Goal: Task Accomplishment & Management: Manage account settings

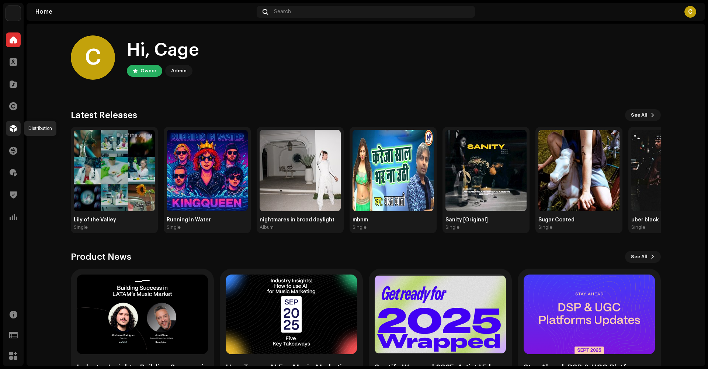
click at [12, 129] on span at bounding box center [13, 128] width 7 height 6
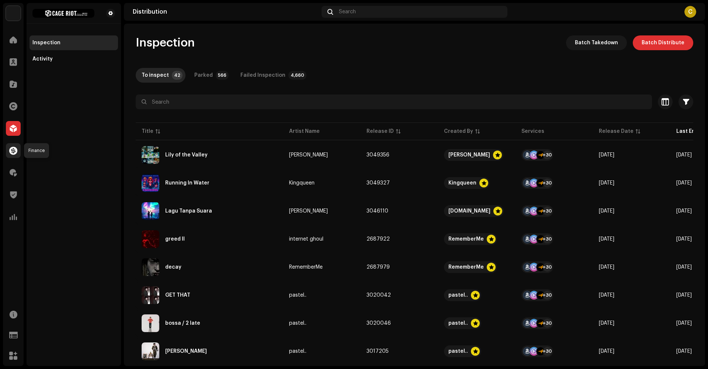
click at [14, 154] on div at bounding box center [13, 150] width 15 height 15
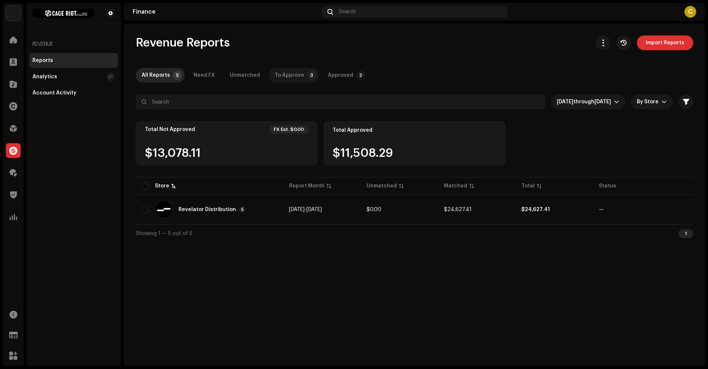
click at [275, 81] on div "To Approve" at bounding box center [289, 75] width 29 height 15
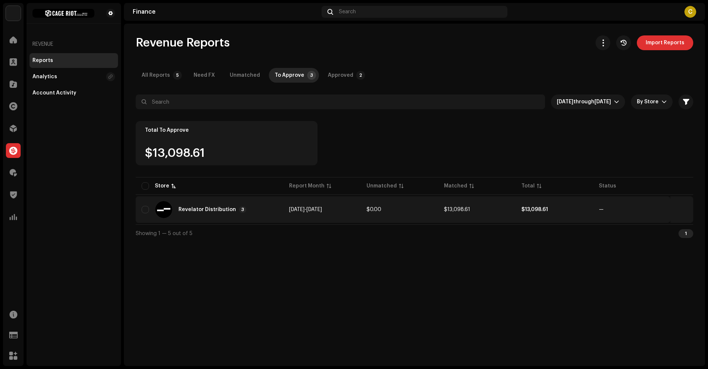
click at [616, 210] on re-a-table-badge "—" at bounding box center [632, 209] width 66 height 5
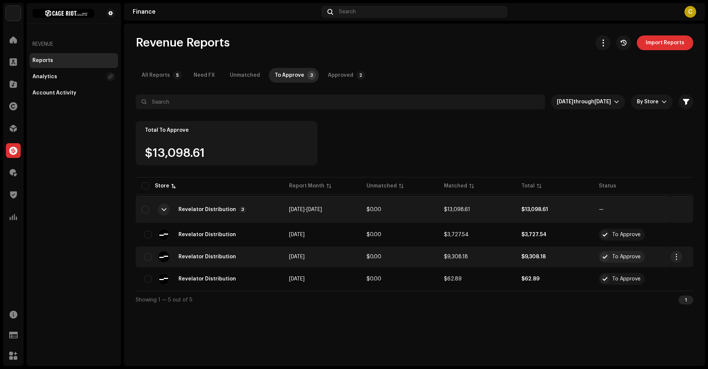
click at [683, 257] on td at bounding box center [681, 256] width 23 height 21
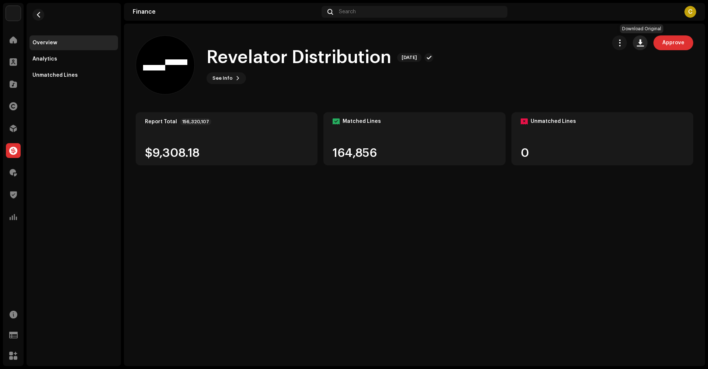
click at [638, 44] on span "button" at bounding box center [640, 43] width 7 height 6
click at [39, 17] on span "button" at bounding box center [39, 15] width 6 height 6
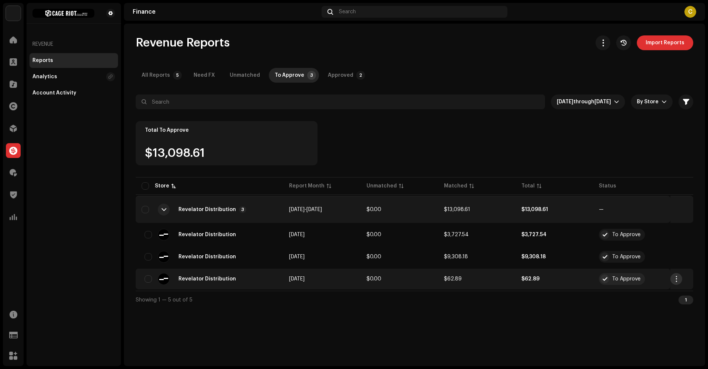
click at [674, 279] on span "button" at bounding box center [677, 279] width 6 height 6
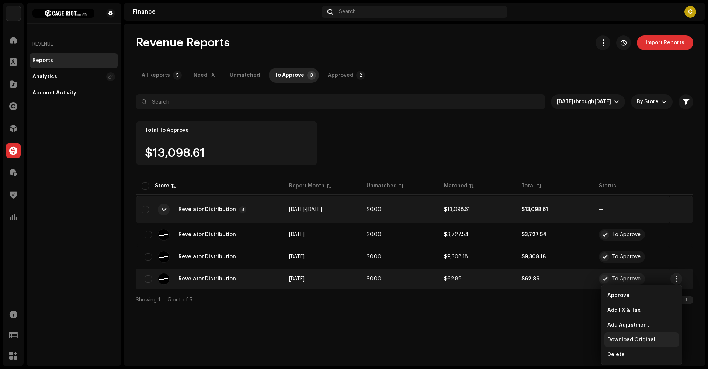
click at [653, 338] on div "Download Original" at bounding box center [641, 340] width 69 height 6
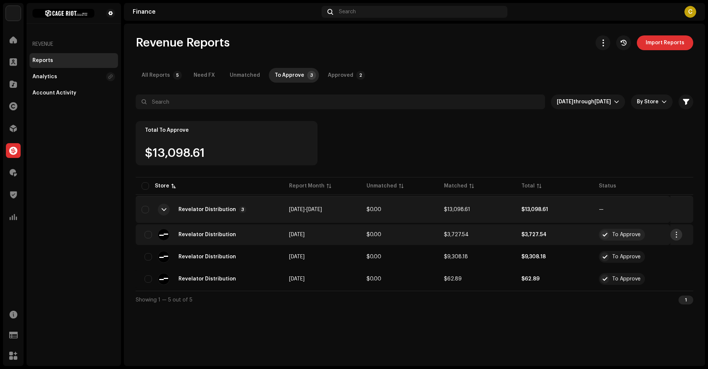
click at [676, 239] on button "button" at bounding box center [676, 235] width 12 height 12
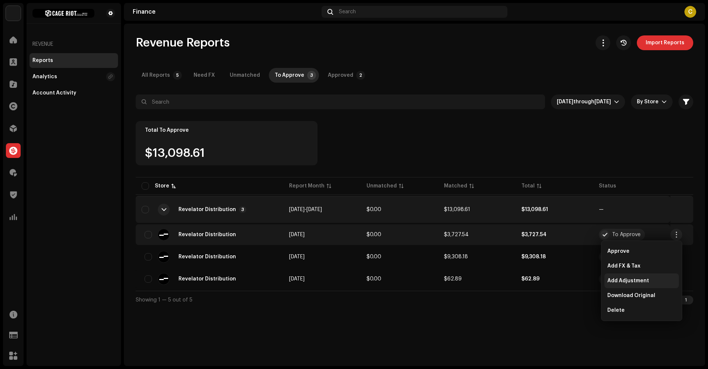
click at [661, 277] on div "Add Adjustment" at bounding box center [641, 280] width 74 height 15
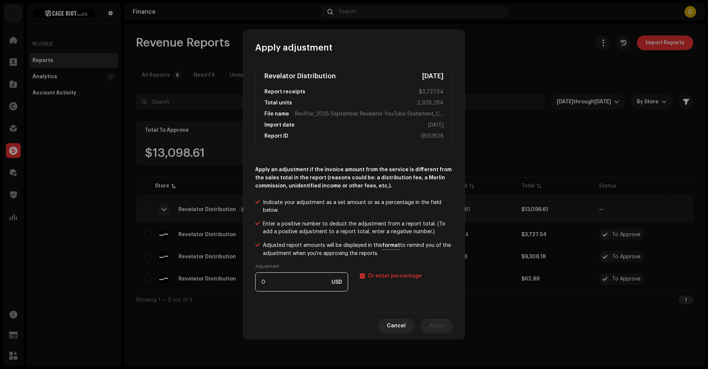
drag, startPoint x: 295, startPoint y: 285, endPoint x: 273, endPoint y: 282, distance: 21.9
click at [273, 282] on input "0" at bounding box center [301, 281] width 93 height 19
click at [425, 275] on re-a-text-switch "Or enter USD amount Or enter percentage" at bounding box center [406, 286] width 93 height 28
click at [385, 281] on re-a-text-switch "Or enter USD amount Or enter percentage" at bounding box center [406, 286] width 93 height 28
click at [386, 277] on span "Or enter percentage" at bounding box center [395, 275] width 54 height 5
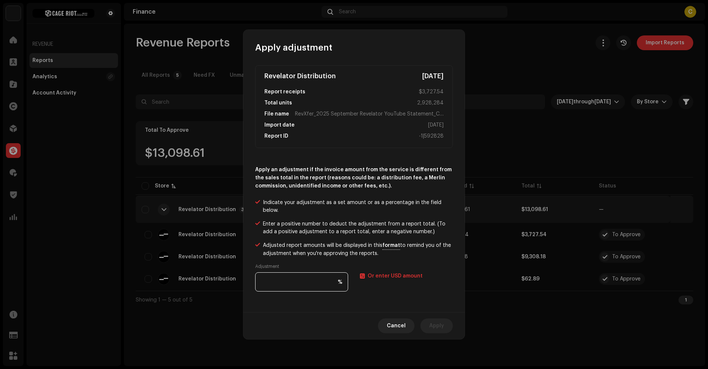
click at [312, 279] on input "number" at bounding box center [301, 281] width 93 height 19
click at [379, 275] on span "Or enter USD amount" at bounding box center [395, 275] width 55 height 5
click at [304, 282] on input "0" at bounding box center [301, 281] width 93 height 19
click at [404, 275] on span "Or enter percentage" at bounding box center [395, 275] width 54 height 5
click at [317, 284] on input "number" at bounding box center [301, 281] width 93 height 19
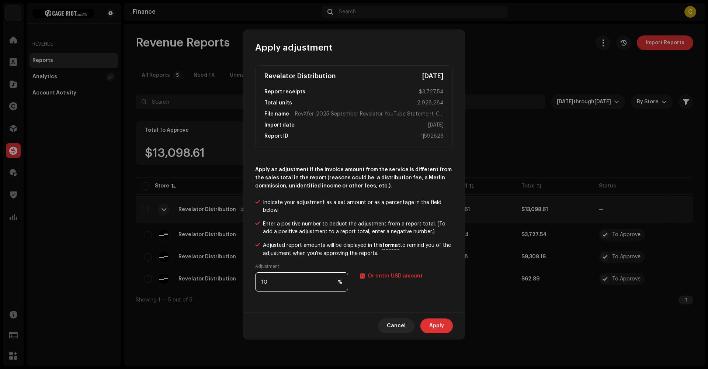
drag, startPoint x: 292, startPoint y: 288, endPoint x: 250, endPoint y: 281, distance: 42.7
click at [250, 281] on div "Revelator Distribution [DATE] Report receipts $3,727.54 Total units 2,928,284 F…" at bounding box center [353, 182] width 221 height 258
click at [311, 278] on input "15" at bounding box center [301, 281] width 93 height 19
drag, startPoint x: 311, startPoint y: 278, endPoint x: 240, endPoint y: 279, distance: 71.5
click at [240, 279] on div "Apply adjustment Revelator Distribution [DATE] Report receipts $3,727.54 Total …" at bounding box center [354, 184] width 708 height 369
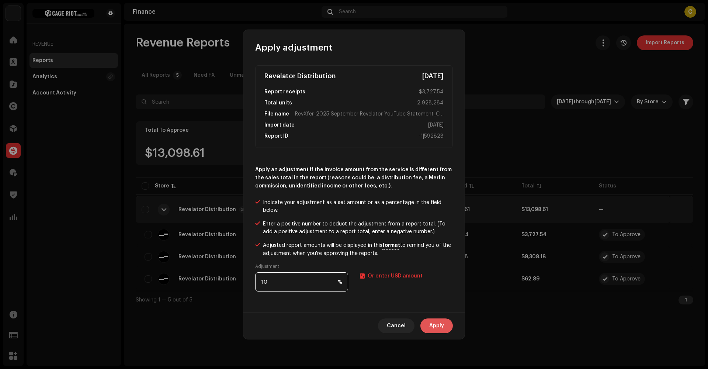
type input "10"
click at [427, 328] on button "Apply" at bounding box center [436, 325] width 32 height 15
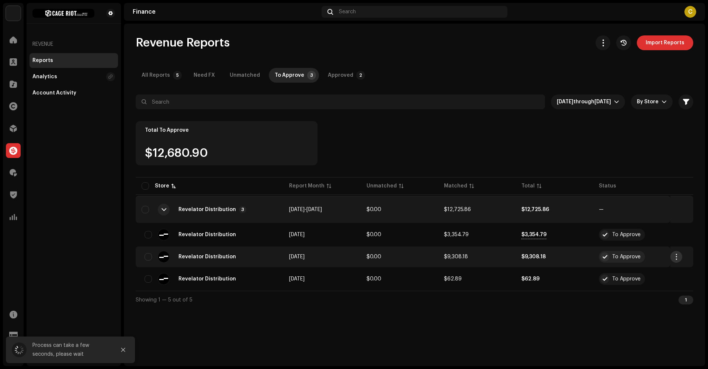
click at [676, 258] on span "button" at bounding box center [677, 257] width 6 height 6
click at [680, 258] on button "button" at bounding box center [676, 257] width 12 height 12
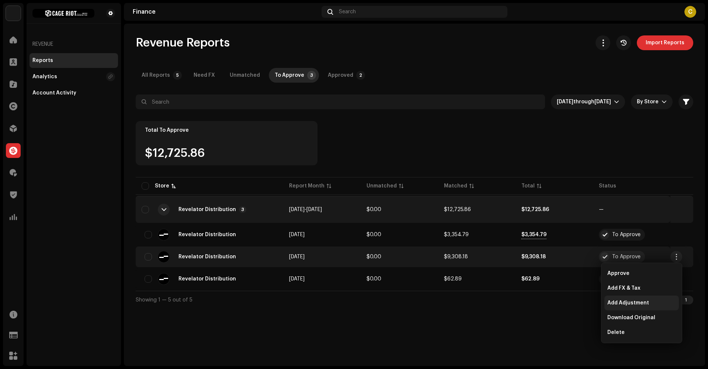
click at [620, 300] on span "Add Adjustment" at bounding box center [628, 303] width 42 height 6
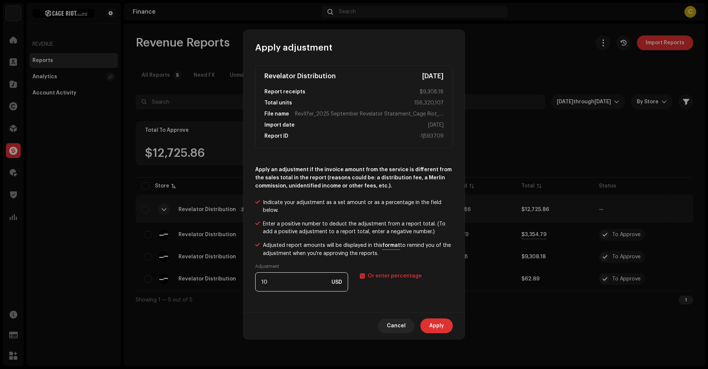
type input "10"
click at [401, 273] on span "Or enter percentage" at bounding box center [395, 275] width 54 height 5
click at [327, 279] on input "number" at bounding box center [301, 281] width 93 height 19
type input "10"
click at [431, 324] on span "Apply" at bounding box center [436, 325] width 15 height 15
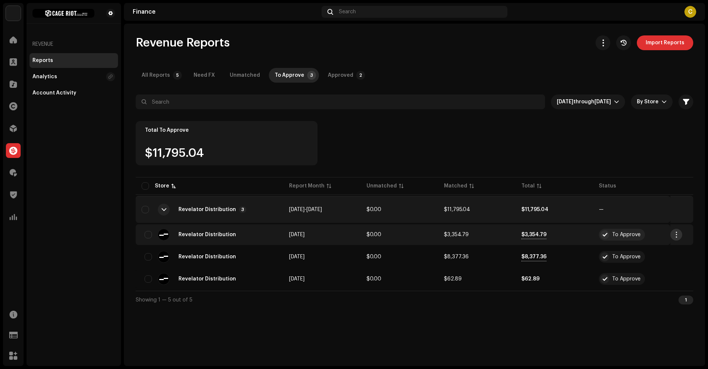
click at [676, 236] on span "button" at bounding box center [677, 235] width 6 height 6
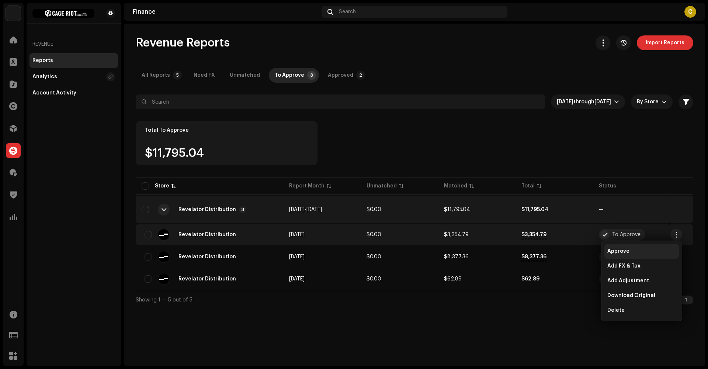
click at [620, 251] on span "Approve" at bounding box center [618, 251] width 22 height 6
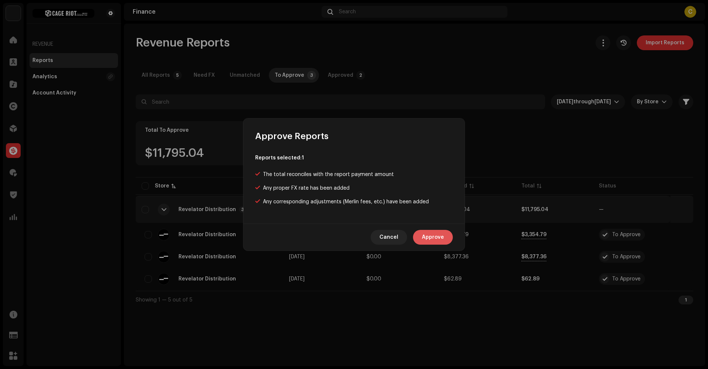
click at [429, 236] on span "Approve" at bounding box center [433, 237] width 22 height 15
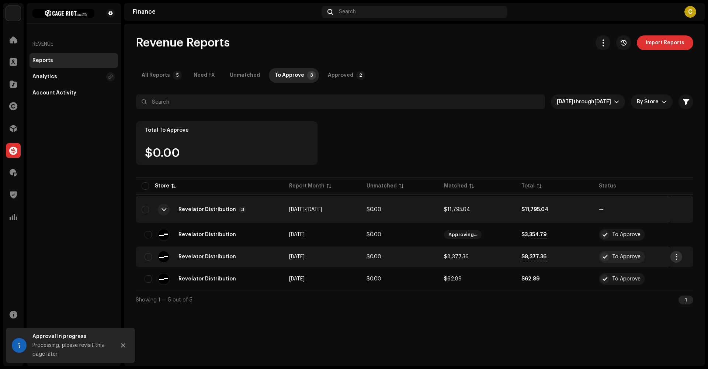
click at [675, 255] on span "button" at bounding box center [677, 257] width 6 height 6
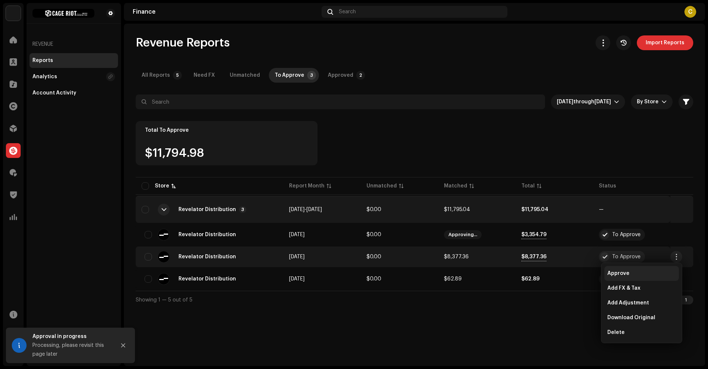
click at [637, 271] on div "Approve" at bounding box center [641, 273] width 69 height 6
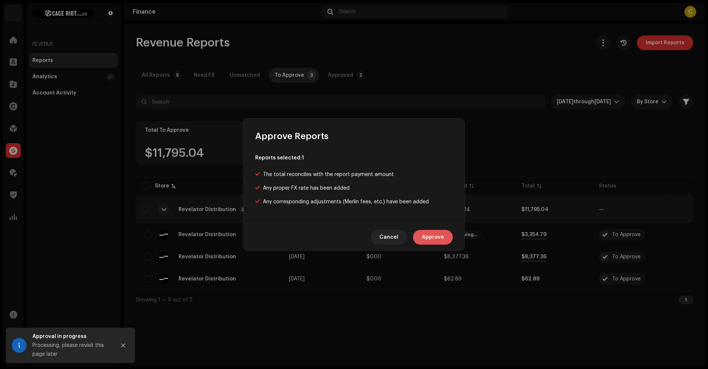
click at [443, 239] on span "Approve" at bounding box center [433, 237] width 22 height 15
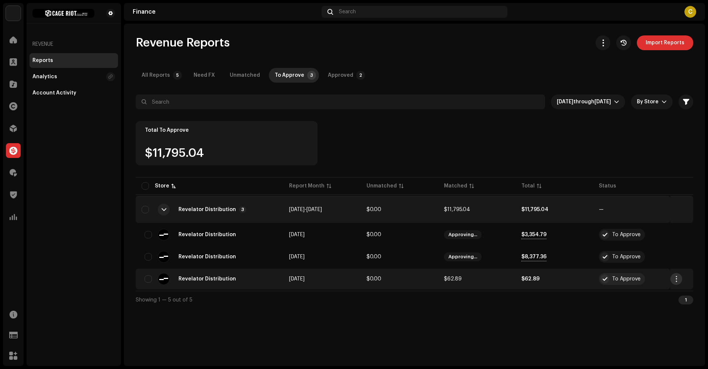
click at [676, 282] on button "button" at bounding box center [676, 279] width 12 height 12
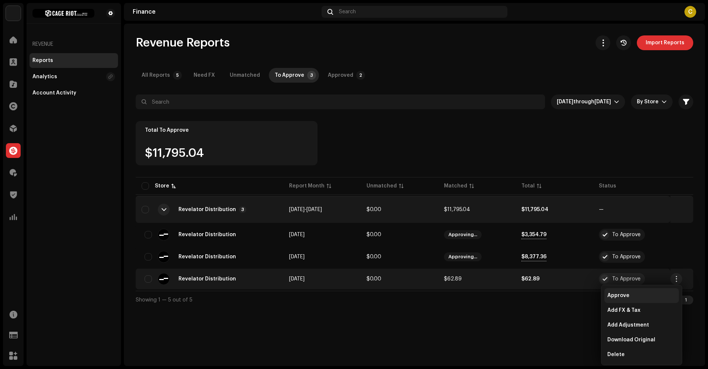
click at [658, 293] on div "Approve" at bounding box center [641, 295] width 69 height 6
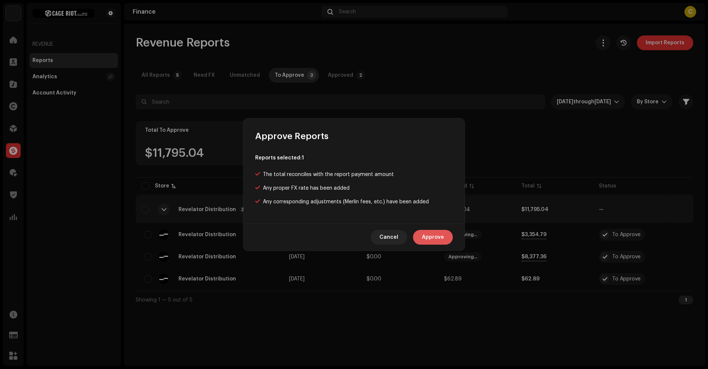
click at [435, 239] on span "Approve" at bounding box center [433, 237] width 22 height 15
click at [435, 239] on td "$0.00" at bounding box center [399, 234] width 77 height 21
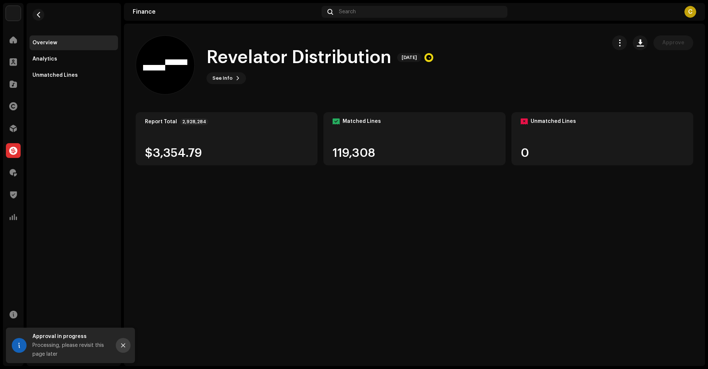
click at [121, 350] on button "Close" at bounding box center [123, 345] width 15 height 15
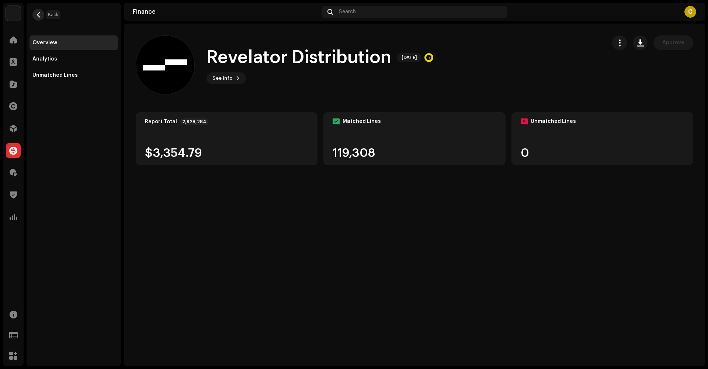
click at [37, 11] on button "button" at bounding box center [38, 15] width 12 height 12
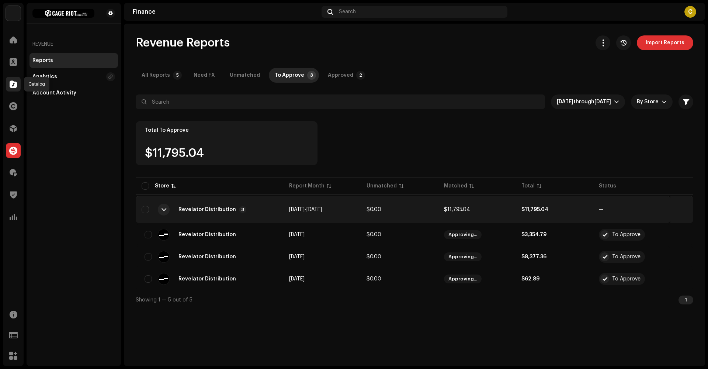
click at [9, 83] on div at bounding box center [13, 84] width 15 height 15
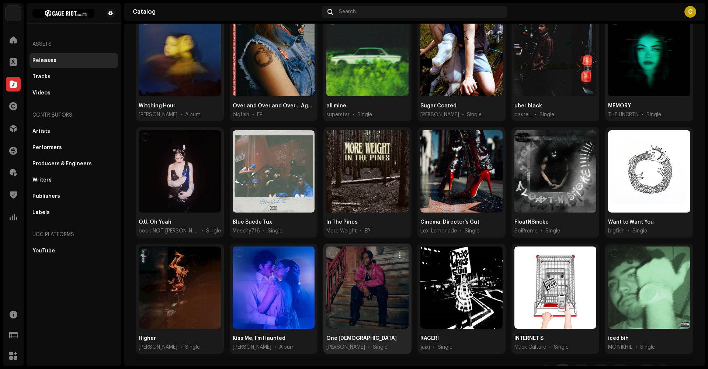
scroll to position [208, 0]
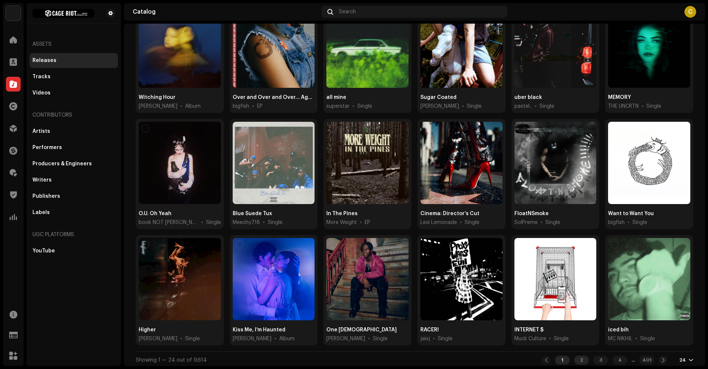
click at [574, 357] on div "2" at bounding box center [581, 359] width 15 height 9
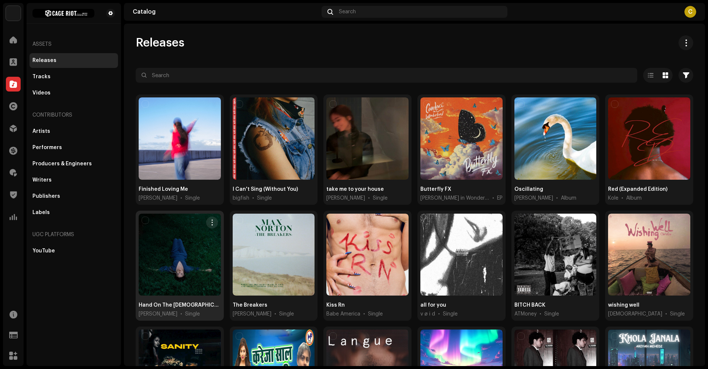
click at [145, 266] on div at bounding box center [180, 254] width 82 height 82
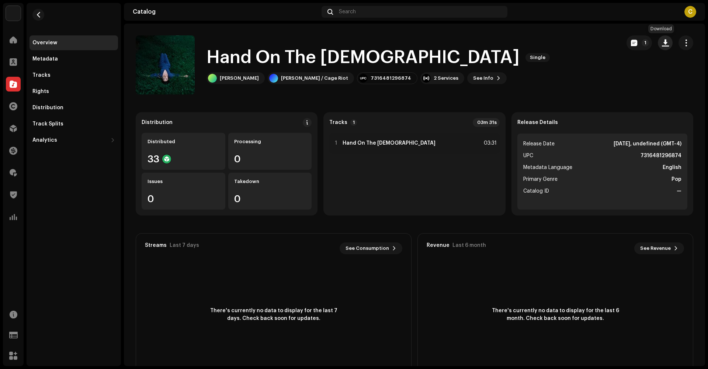
click at [662, 45] on span "button" at bounding box center [665, 43] width 7 height 6
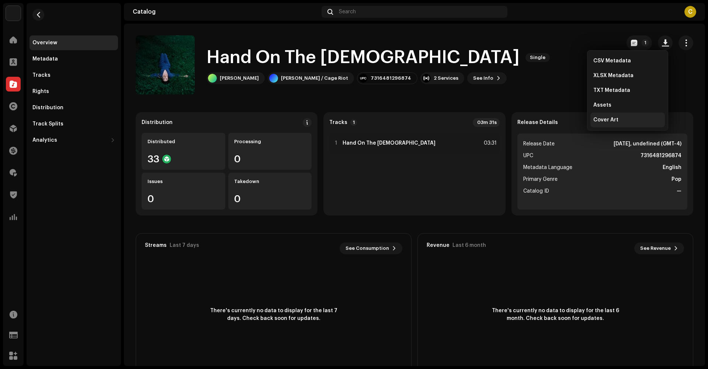
click at [616, 117] on span "Cover Art" at bounding box center [605, 120] width 25 height 6
